Goal: Transaction & Acquisition: Purchase product/service

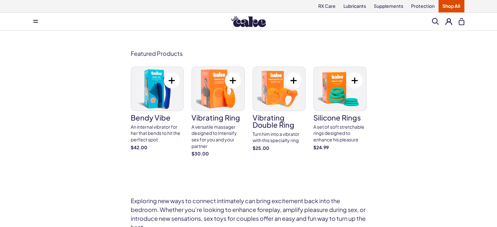
click at [446, 9] on link "Shop All" at bounding box center [451, 6] width 26 height 12
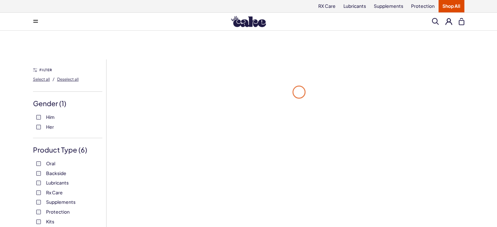
click at [40, 196] on div "Oral Backside Lubricants Rx Care Supplements Protection Kits Pleasure Enhancers…" at bounding box center [67, 202] width 69 height 84
click at [41, 193] on label "Rx Care" at bounding box center [67, 192] width 63 height 7
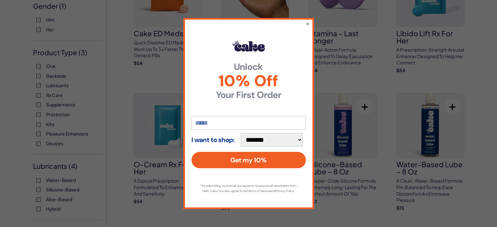
click at [52, 179] on div "**********" at bounding box center [248, 113] width 497 height 227
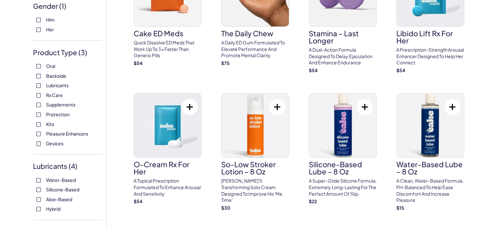
click at [63, 179] on span "Water-Based" at bounding box center [61, 180] width 30 height 8
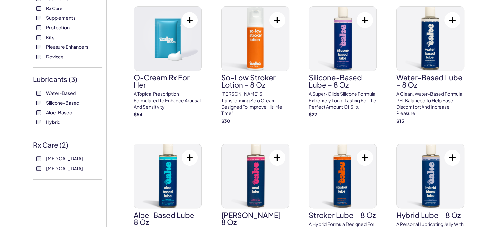
scroll to position [186, 0]
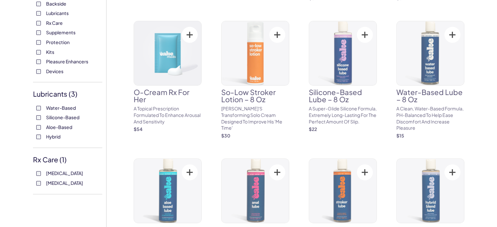
scroll to position [170, 0]
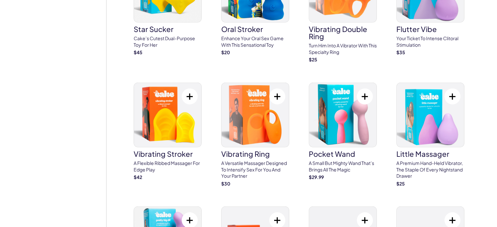
scroll to position [1677, 0]
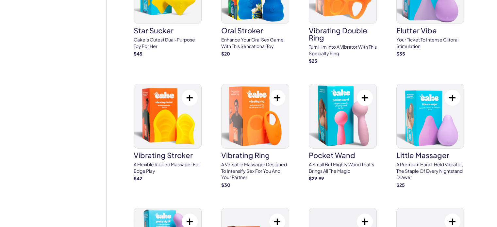
click at [364, 90] on button at bounding box center [364, 98] width 16 height 16
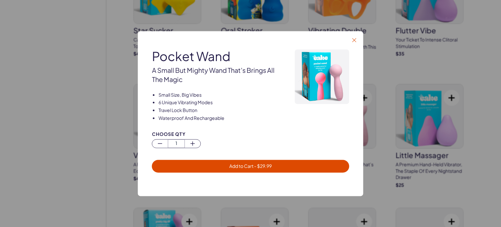
click at [355, 41] on icon "button" at bounding box center [355, 40] width 4 height 4
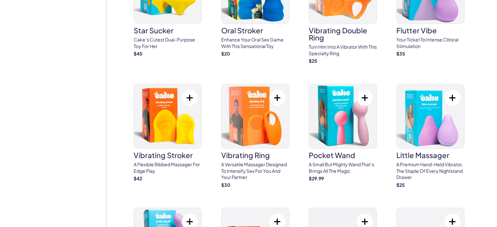
click at [454, 90] on button at bounding box center [452, 98] width 16 height 16
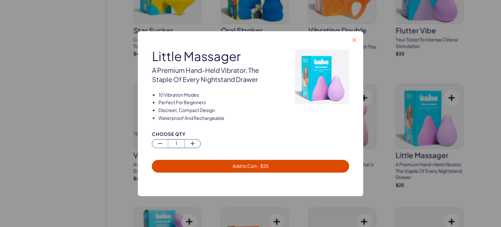
click at [353, 38] on button "Close" at bounding box center [354, 40] width 7 height 7
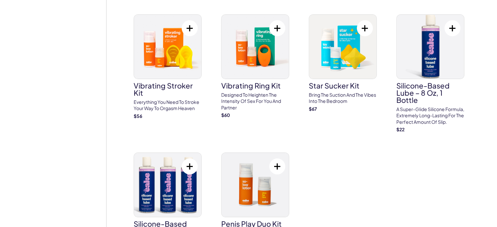
scroll to position [2384, 0]
